Goal: Transaction & Acquisition: Purchase product/service

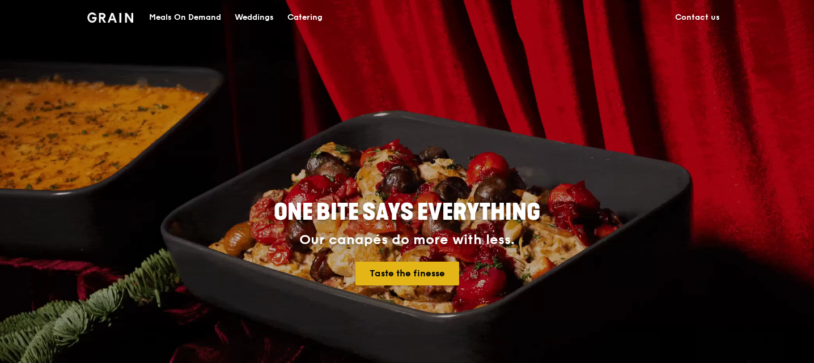
click at [445, 276] on link "Taste the finesse" at bounding box center [407, 274] width 104 height 24
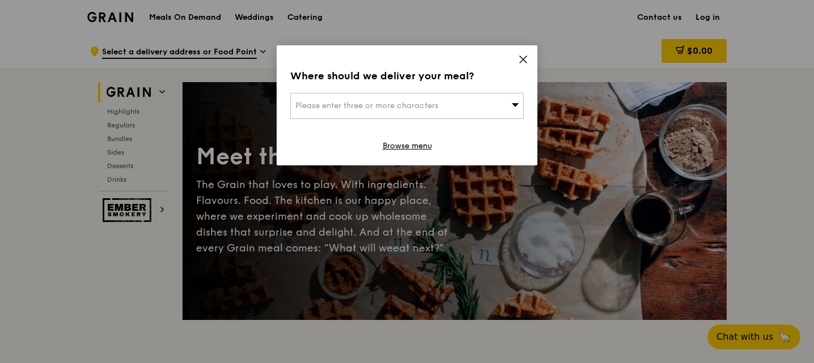
click at [453, 108] on div "Please enter three or more characters" at bounding box center [406, 106] width 233 height 26
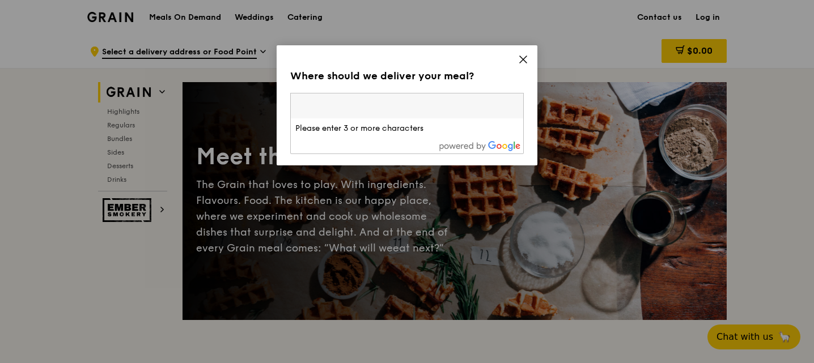
paste input "120455"
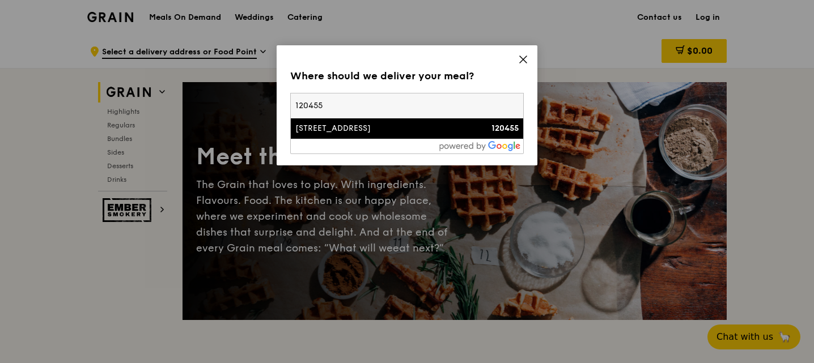
type input "120455"
click at [341, 129] on div "[STREET_ADDRESS]" at bounding box center [379, 128] width 168 height 11
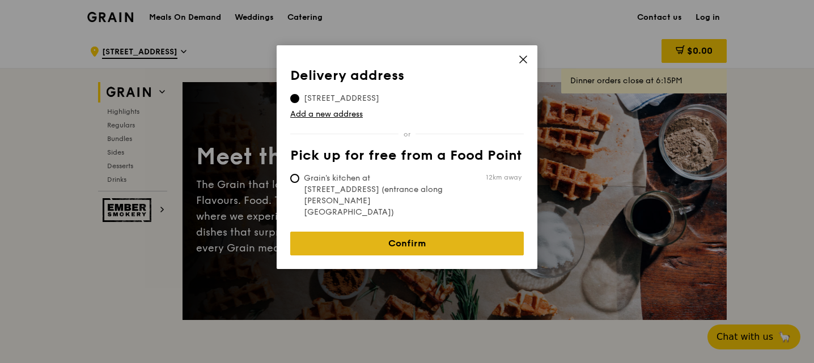
click at [457, 232] on link "Confirm" at bounding box center [406, 244] width 233 height 24
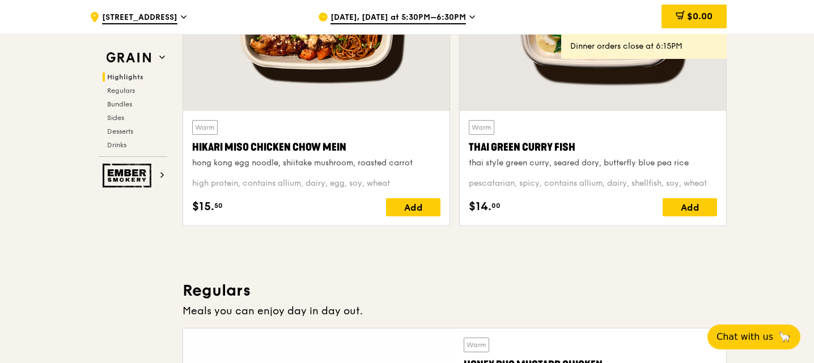
scroll to position [510, 0]
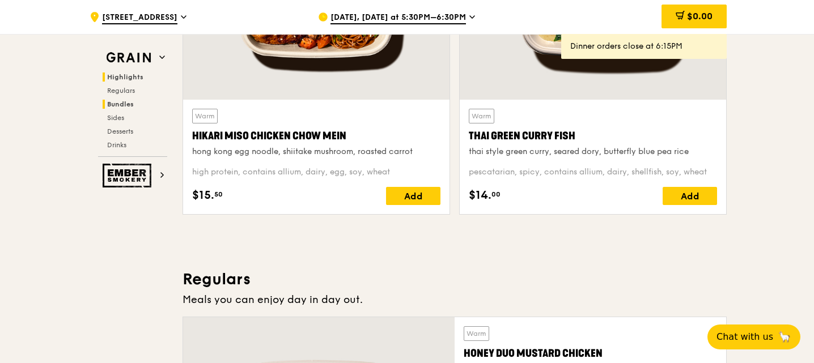
click at [123, 102] on span "Bundles" at bounding box center [120, 104] width 27 height 8
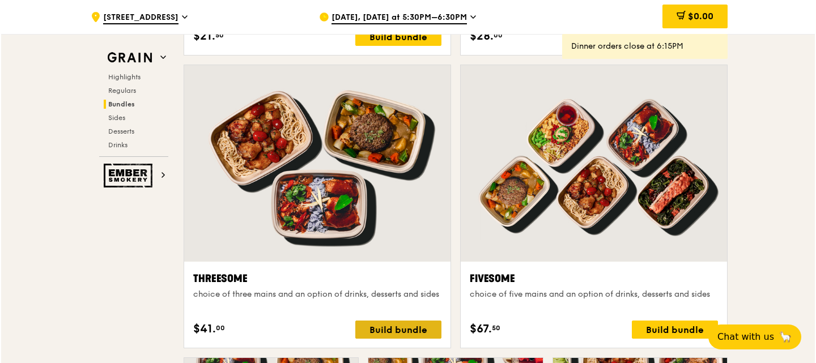
scroll to position [1960, 0]
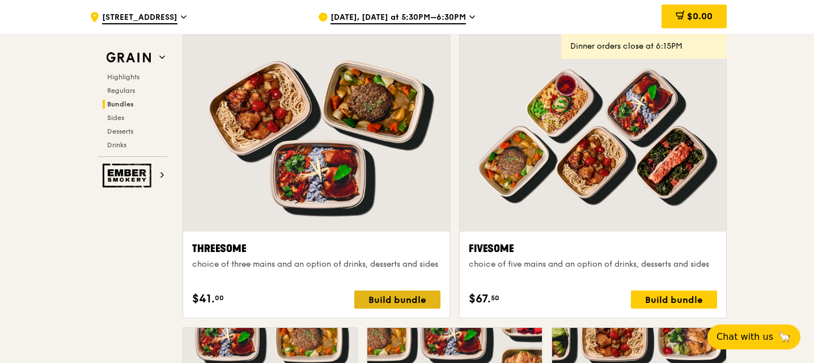
click at [394, 303] on div "Build bundle" at bounding box center [397, 300] width 86 height 18
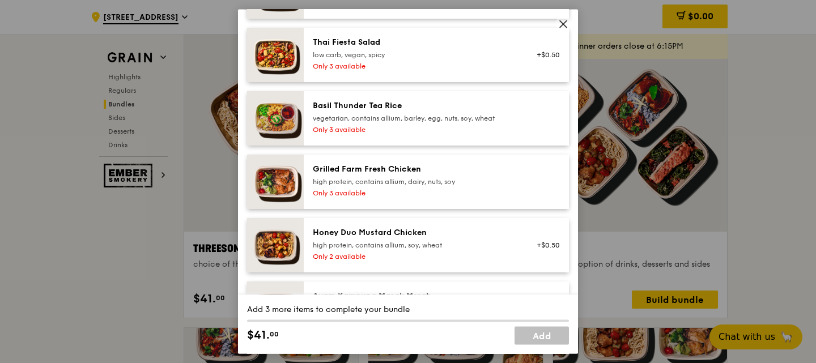
scroll to position [227, 0]
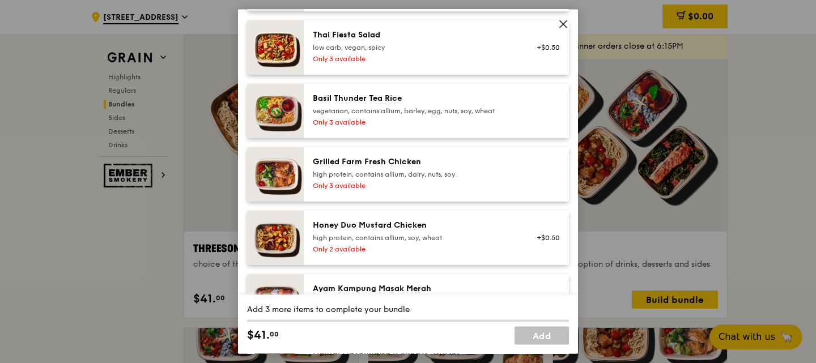
click at [442, 115] on div "vegetarian, contains allium, barley, egg, nuts, soy, wheat" at bounding box center [414, 110] width 203 height 9
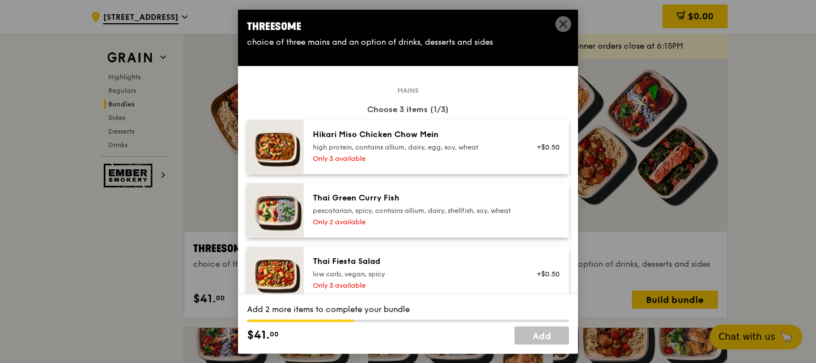
scroll to position [0, 0]
drag, startPoint x: 456, startPoint y: 143, endPoint x: 456, endPoint y: 158, distance: 14.7
click at [456, 143] on div "high protein, contains allium, dairy, egg, soy, wheat" at bounding box center [414, 146] width 203 height 9
click at [442, 209] on div "pescatarian, spicy, contains allium, dairy, shellfish, soy, wheat" at bounding box center [414, 210] width 203 height 9
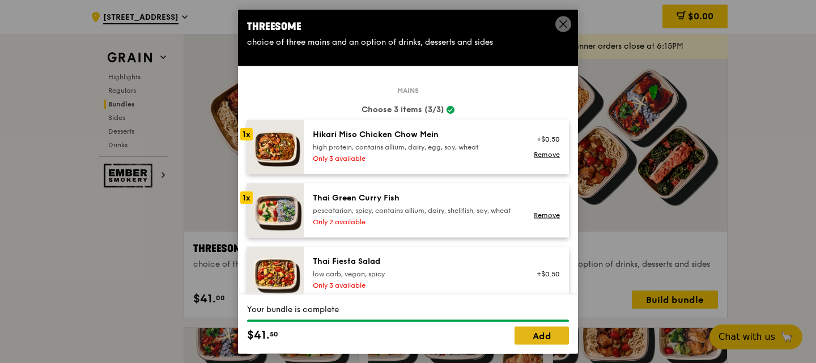
click at [543, 333] on link "Add" at bounding box center [541, 336] width 54 height 18
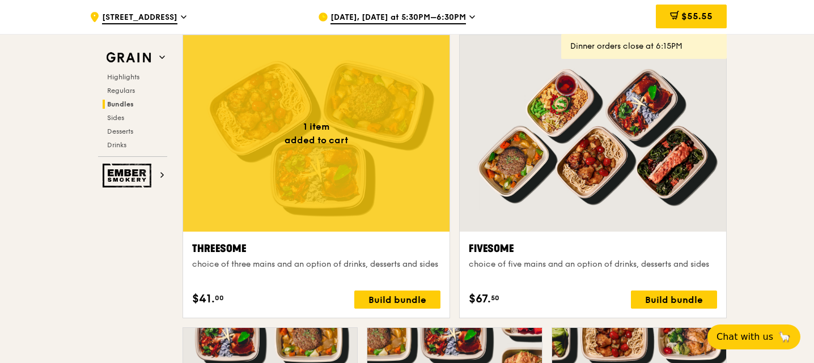
click at [369, 135] on div at bounding box center [316, 133] width 266 height 197
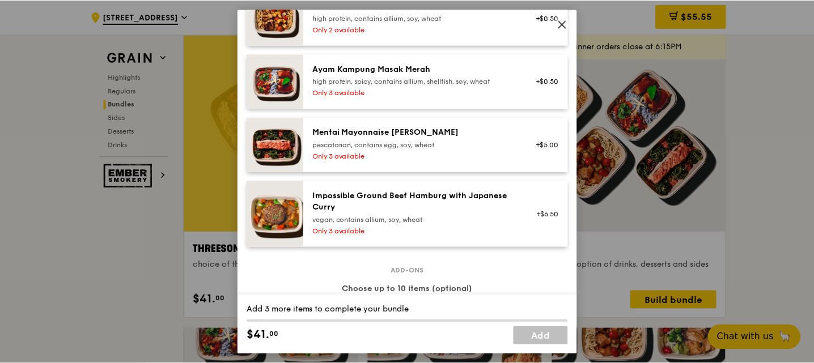
scroll to position [453, 0]
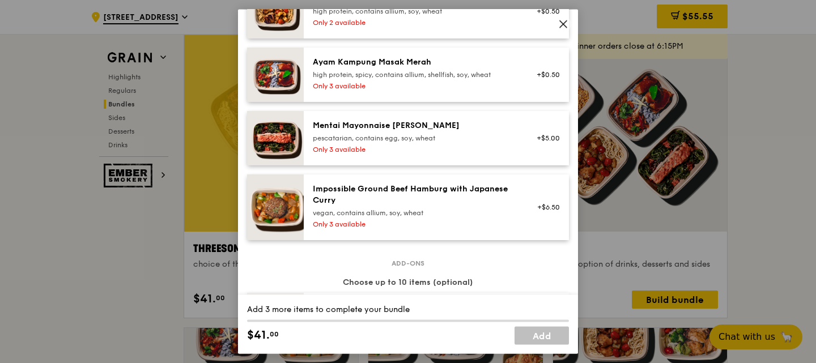
click at [563, 25] on icon at bounding box center [563, 24] width 10 height 10
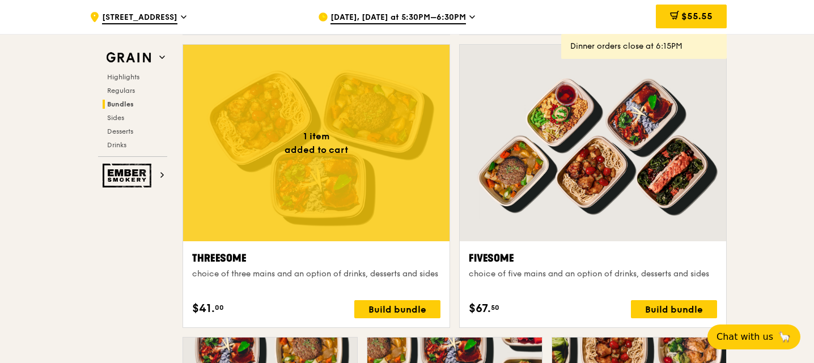
scroll to position [1960, 0]
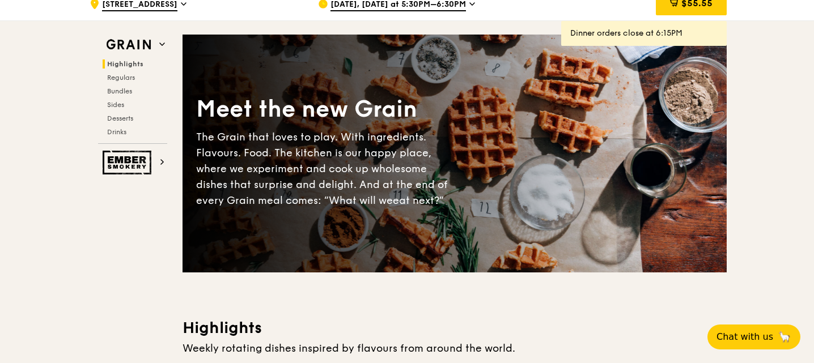
scroll to position [0, 0]
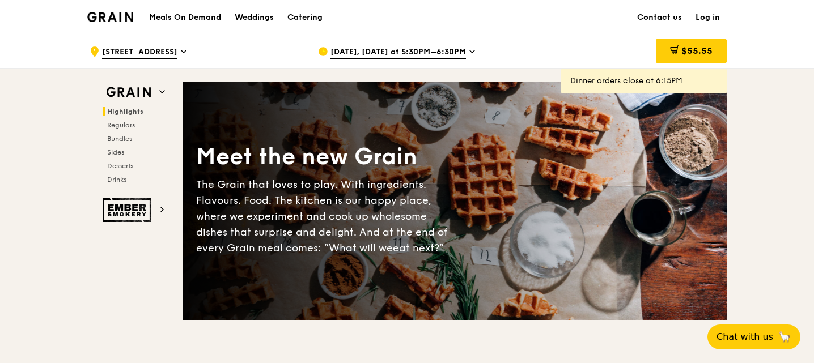
click at [415, 51] on span "[DATE], [DATE] at 5:30PM–6:30PM" at bounding box center [397, 52] width 135 height 12
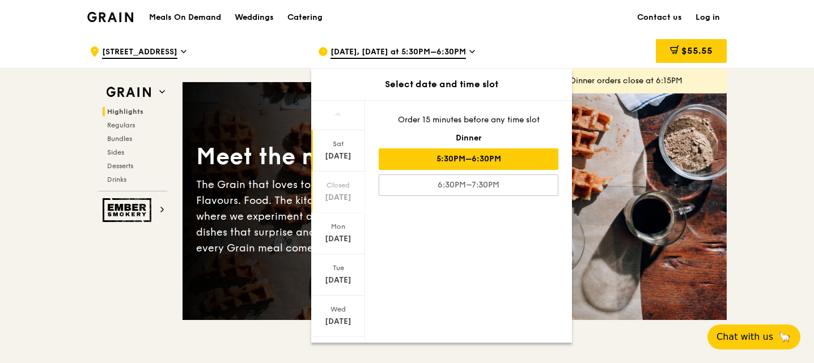
click at [347, 199] on div "[DATE]" at bounding box center [338, 197] width 50 height 11
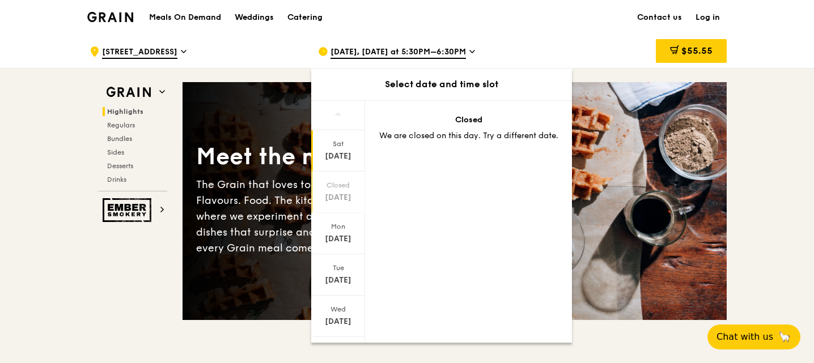
click at [336, 159] on div "[DATE]" at bounding box center [338, 156] width 50 height 11
